Goal: Transaction & Acquisition: Purchase product/service

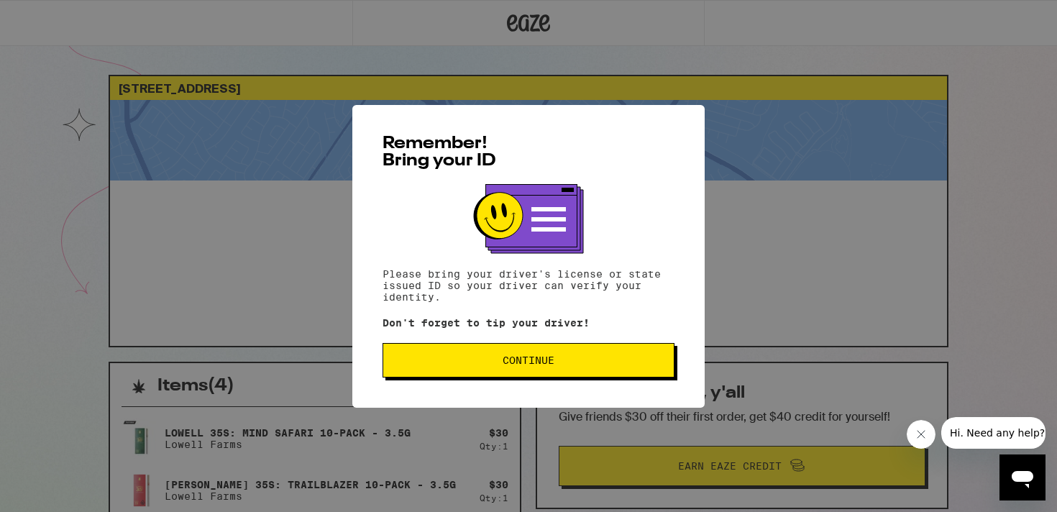
click at [533, 363] on span "Continue" at bounding box center [529, 360] width 52 height 10
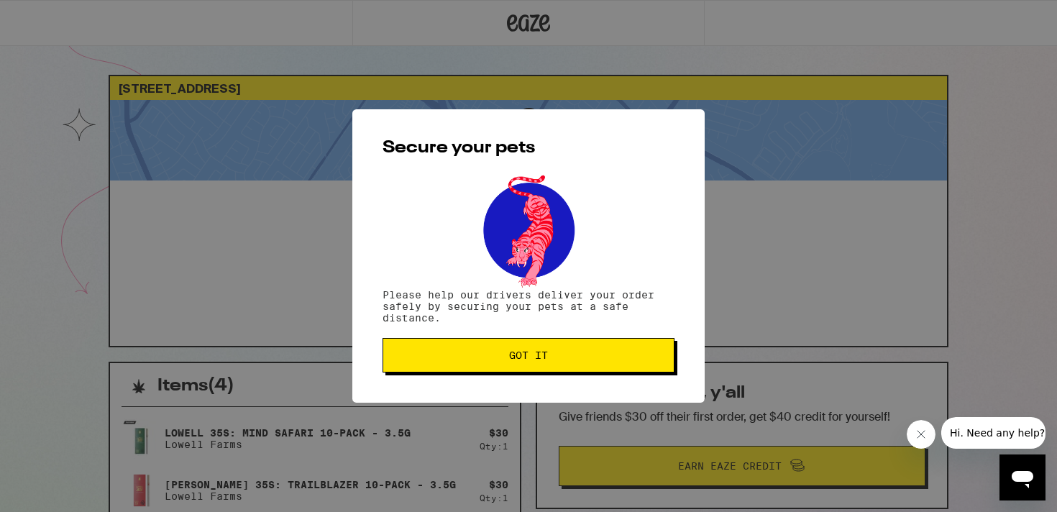
click at [533, 360] on span "Got it" at bounding box center [528, 355] width 39 height 10
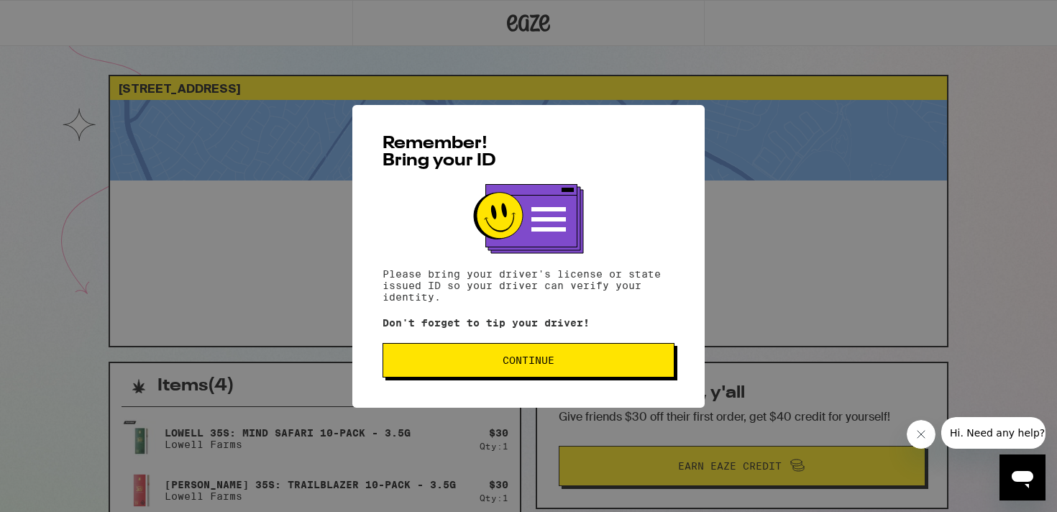
click at [591, 370] on button "Continue" at bounding box center [529, 360] width 292 height 35
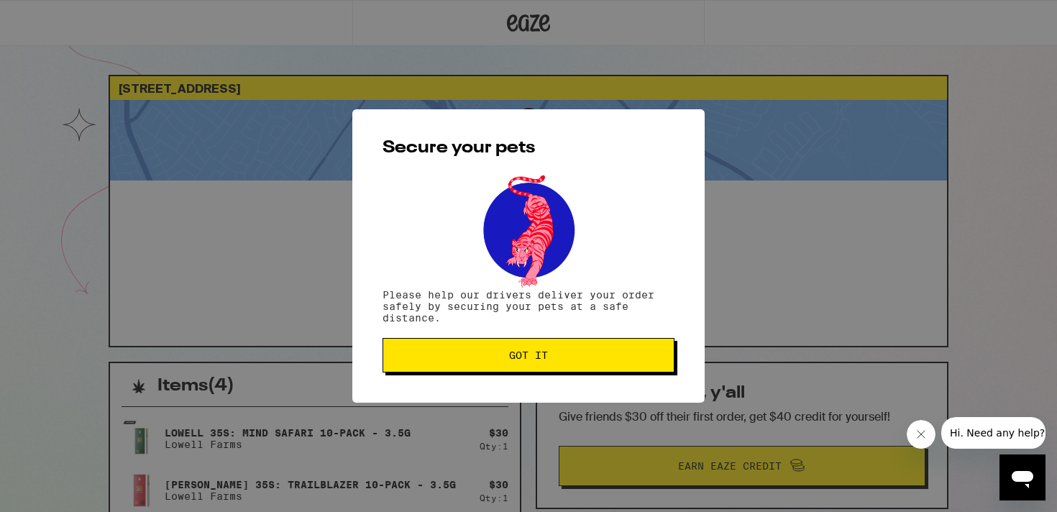
click at [591, 370] on button "Got it" at bounding box center [529, 355] width 292 height 35
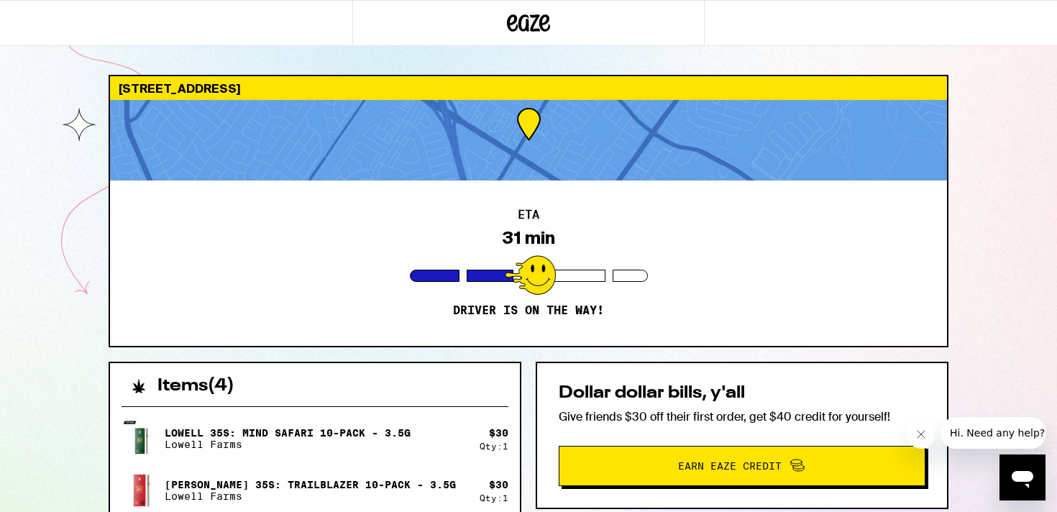
click at [794, 235] on div "ETA 31 min Driver is on the way!" at bounding box center [528, 263] width 837 height 165
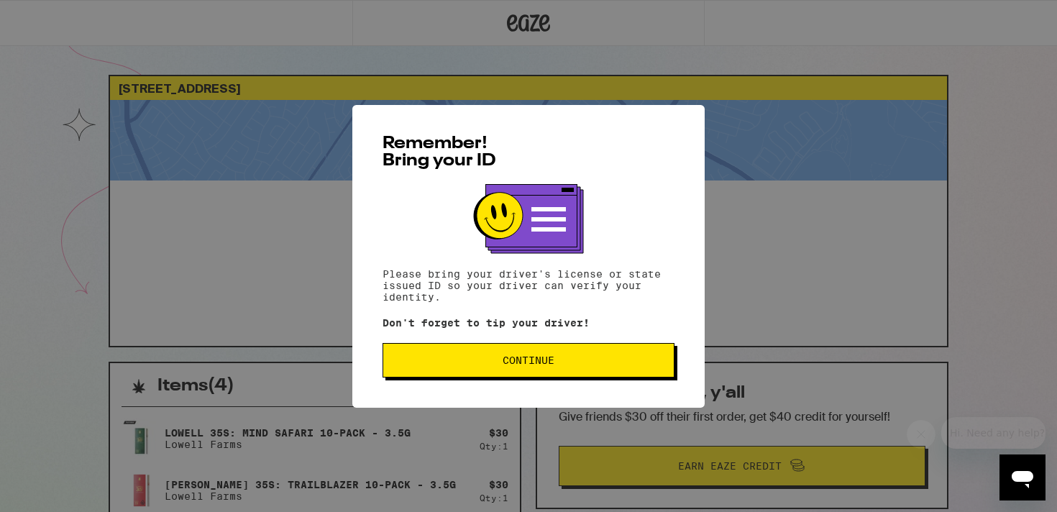
click at [490, 361] on span "Continue" at bounding box center [529, 360] width 268 height 10
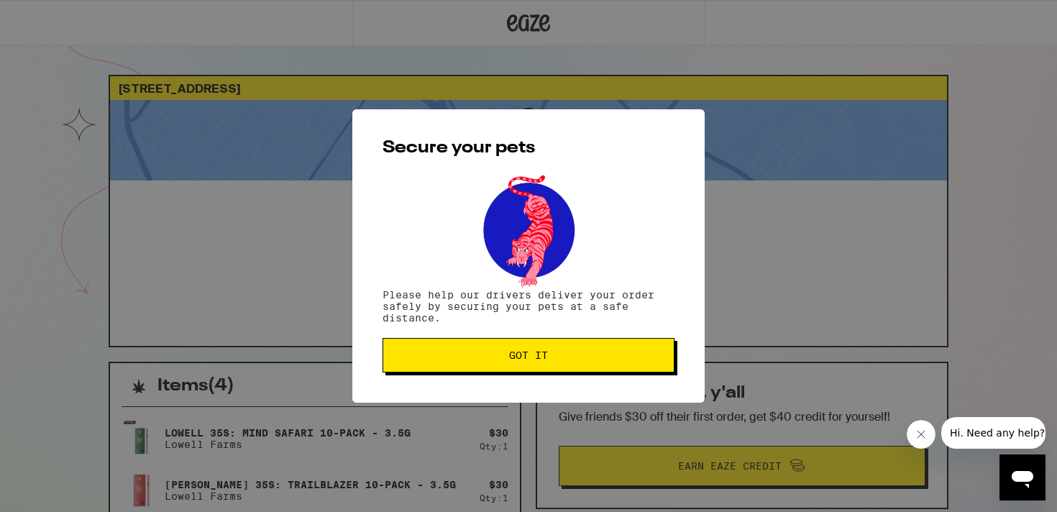
click at [490, 360] on span "Got it" at bounding box center [529, 355] width 268 height 10
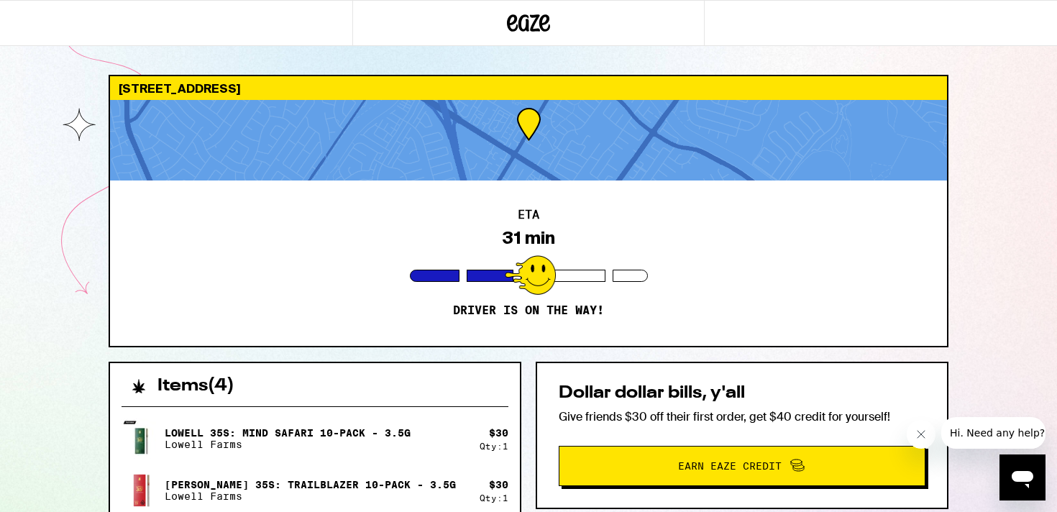
click at [927, 439] on button "Close message from company" at bounding box center [921, 434] width 29 height 29
click at [222, 392] on h2 "Items ( 4 )" at bounding box center [196, 386] width 77 height 17
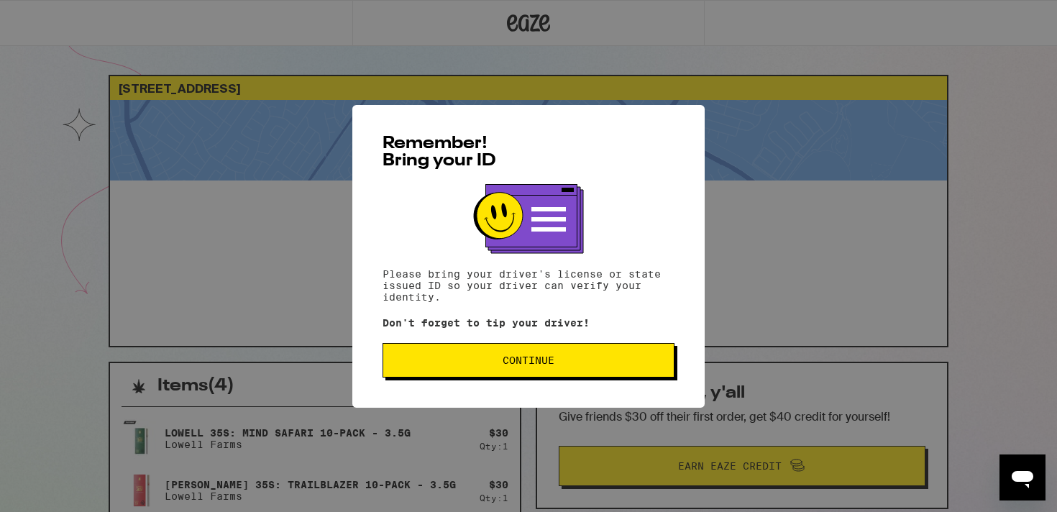
click at [526, 365] on span "Continue" at bounding box center [529, 360] width 52 height 10
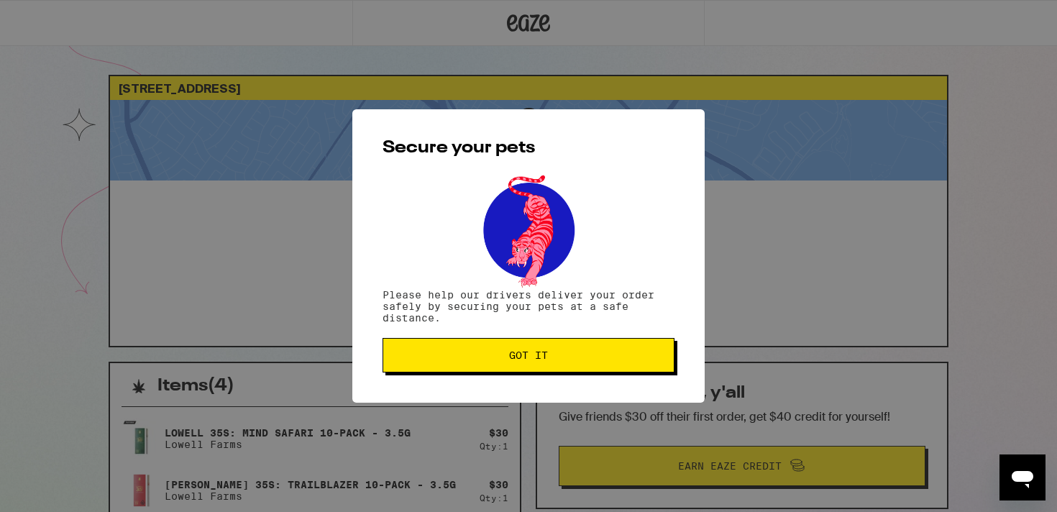
click at [526, 369] on button "Got it" at bounding box center [529, 355] width 292 height 35
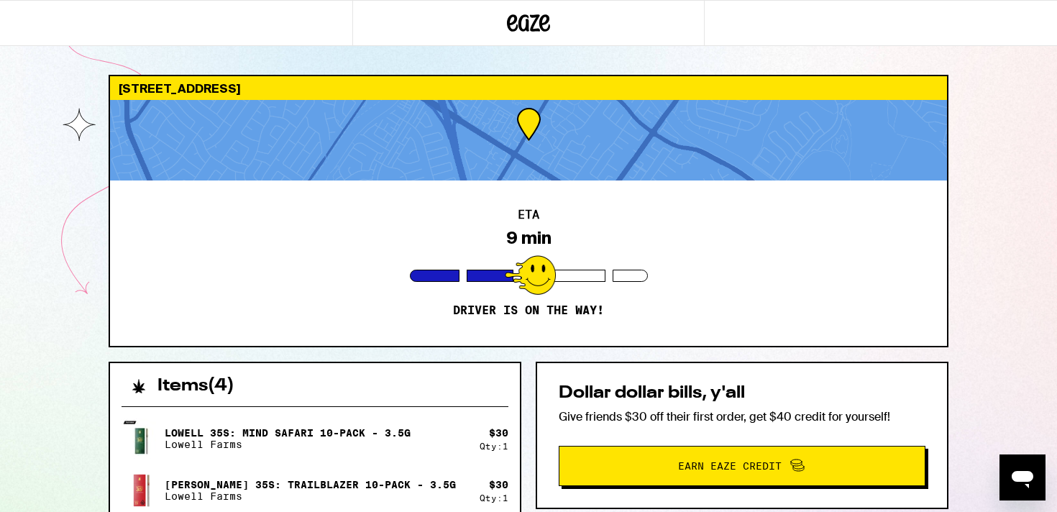
click at [570, 125] on div at bounding box center [528, 140] width 837 height 81
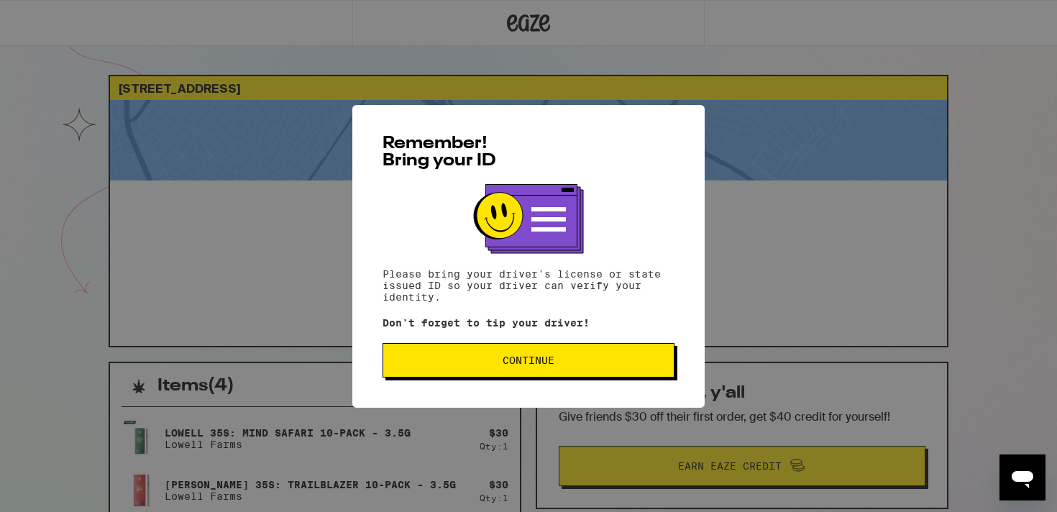
click at [528, 377] on button "Continue" at bounding box center [529, 360] width 292 height 35
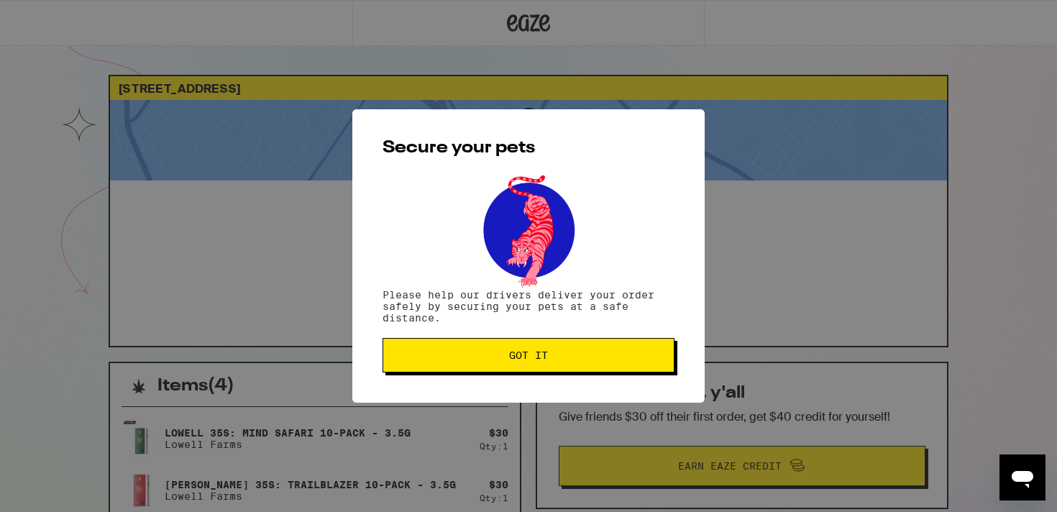
click at [510, 351] on span "Got it" at bounding box center [528, 355] width 39 height 10
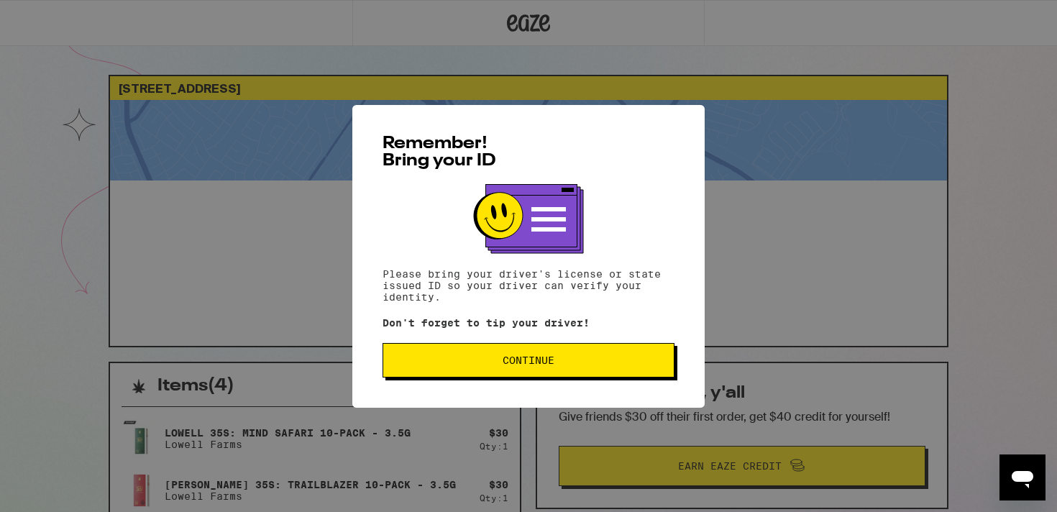
click at [608, 365] on span "Continue" at bounding box center [529, 360] width 268 height 10
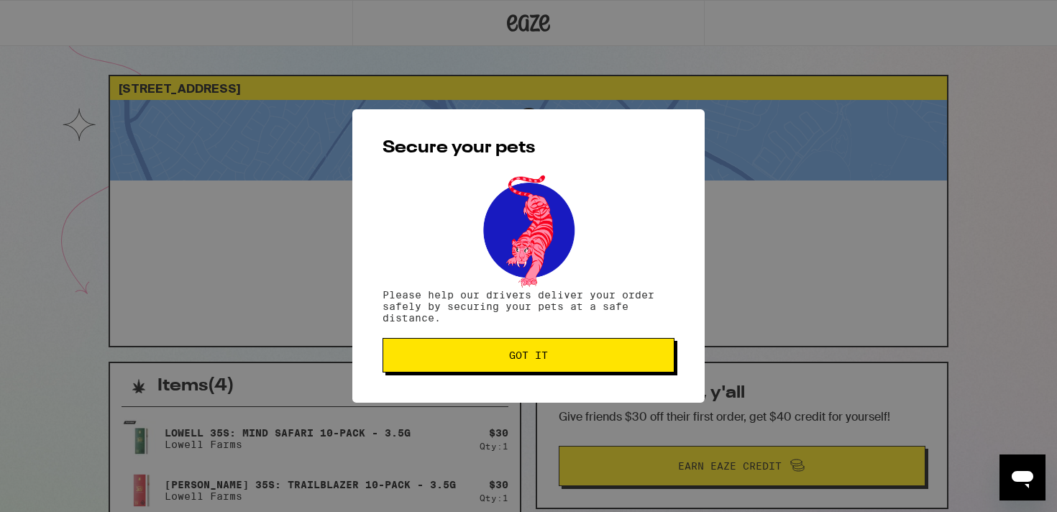
click at [608, 368] on button "Got it" at bounding box center [529, 355] width 292 height 35
